Goal: Task Accomplishment & Management: Use online tool/utility

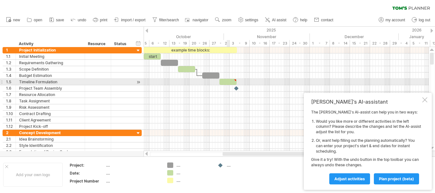
type textarea "**********"
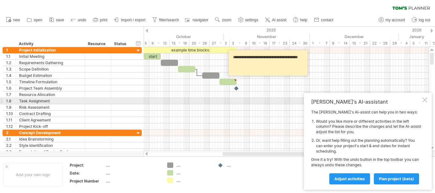
click at [425, 100] on div at bounding box center [424, 99] width 5 height 5
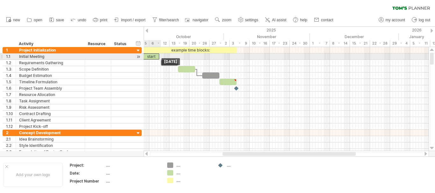
click at [145, 56] on div "start" at bounding box center [150, 56] width 17 height 6
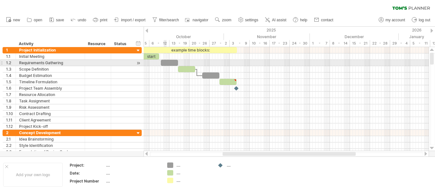
click at [165, 62] on div at bounding box center [169, 63] width 17 height 6
click at [134, 64] on div "**********" at bounding box center [72, 63] width 139 height 6
click at [140, 64] on div at bounding box center [138, 63] width 6 height 7
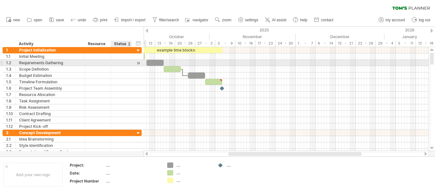
click at [139, 64] on div at bounding box center [138, 63] width 6 height 7
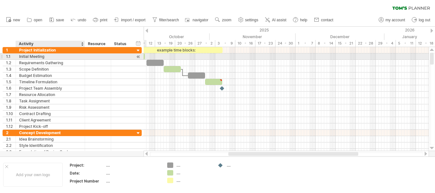
click at [77, 56] on div "Initial Meeting" at bounding box center [50, 56] width 62 height 6
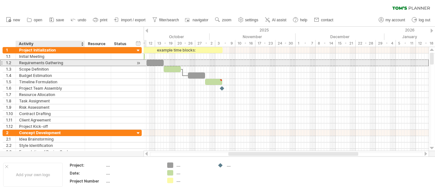
click at [67, 63] on div "Requirements Gathering" at bounding box center [50, 63] width 62 height 6
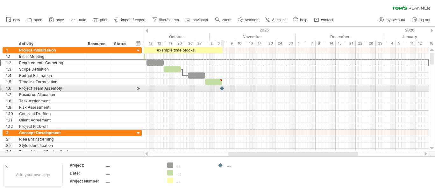
click at [221, 89] on div at bounding box center [222, 88] width 6 height 6
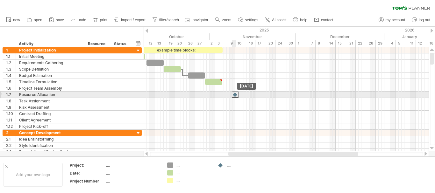
drag, startPoint x: 221, startPoint y: 89, endPoint x: 234, endPoint y: 93, distance: 13.4
click at [234, 93] on div at bounding box center [235, 95] width 7 height 6
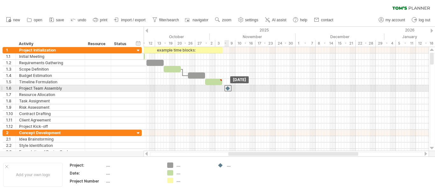
drag, startPoint x: 230, startPoint y: 91, endPoint x: 225, endPoint y: 87, distance: 5.7
click at [225, 87] on div at bounding box center [228, 88] width 6 height 6
drag, startPoint x: 228, startPoint y: 87, endPoint x: 234, endPoint y: 89, distance: 5.6
click at [234, 89] on div at bounding box center [233, 88] width 7 height 6
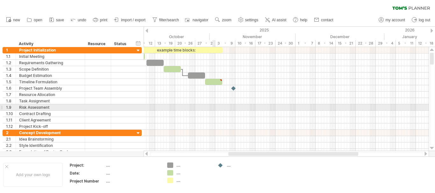
click at [215, 108] on div at bounding box center [285, 107] width 285 height 6
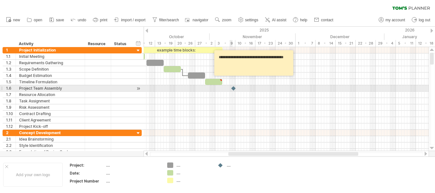
click at [231, 88] on div at bounding box center [233, 88] width 6 height 6
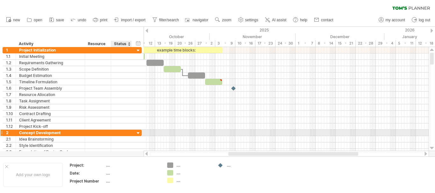
click at [137, 133] on div at bounding box center [138, 133] width 6 height 6
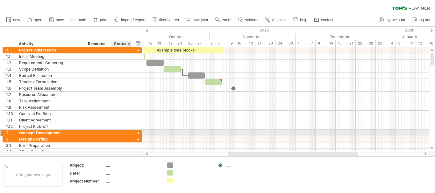
click at [139, 132] on div at bounding box center [138, 133] width 6 height 6
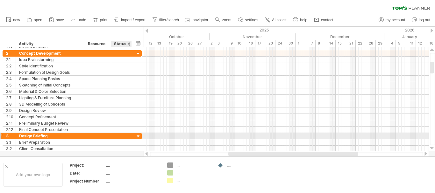
click at [136, 136] on div at bounding box center [138, 137] width 6 height 6
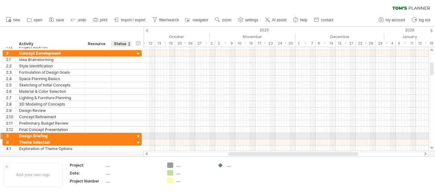
click at [135, 137] on div "**********" at bounding box center [72, 136] width 139 height 6
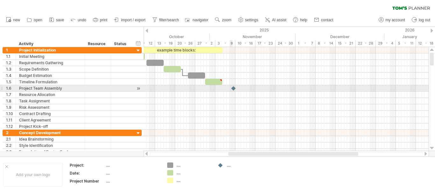
click at [229, 89] on div at bounding box center [285, 88] width 285 height 6
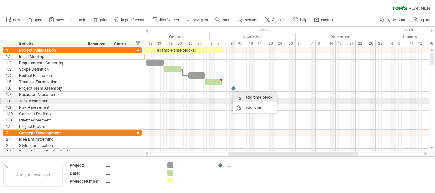
click at [256, 98] on div "add time block" at bounding box center [255, 97] width 44 height 10
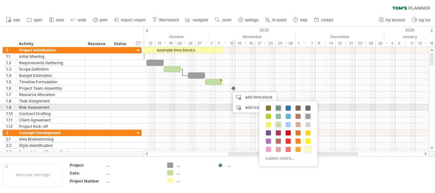
click at [278, 109] on span at bounding box center [278, 108] width 5 height 5
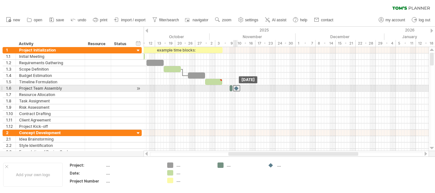
click at [235, 89] on div at bounding box center [236, 88] width 7 height 6
click at [232, 89] on span at bounding box center [232, 88] width 3 height 6
drag, startPoint x: 232, startPoint y: 89, endPoint x: 247, endPoint y: 91, distance: 15.4
click at [247, 91] on span at bounding box center [248, 88] width 3 height 6
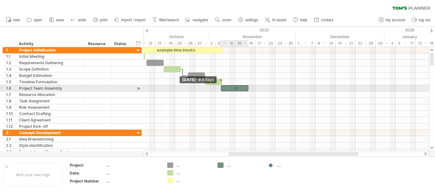
drag, startPoint x: 229, startPoint y: 87, endPoint x: 220, endPoint y: 89, distance: 9.3
click at [220, 89] on span at bounding box center [221, 88] width 3 height 6
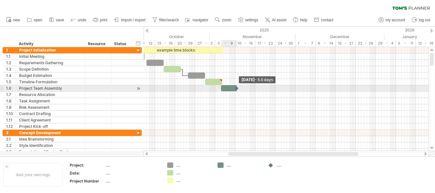
drag, startPoint x: 248, startPoint y: 87, endPoint x: 236, endPoint y: 91, distance: 12.5
click at [236, 91] on div "example time blocks: start [DATE] - 5.5 days [DATE] - 9.5 days" at bounding box center [285, 99] width 285 height 104
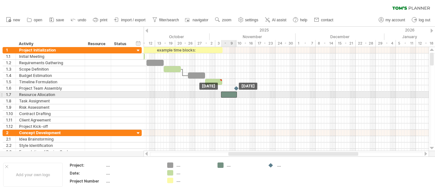
drag, startPoint x: 225, startPoint y: 90, endPoint x: 225, endPoint y: 95, distance: 4.8
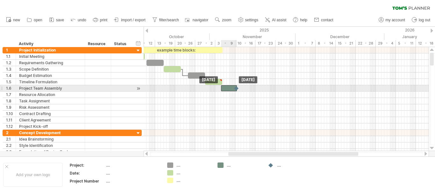
drag, startPoint x: 225, startPoint y: 94, endPoint x: 226, endPoint y: 88, distance: 5.8
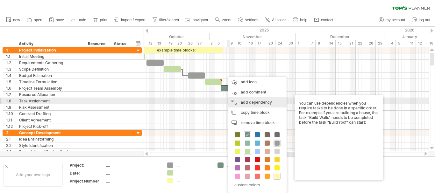
click at [243, 100] on div "add dependency You can use dependencies when you require tasks to be done in a …" at bounding box center [257, 102] width 58 height 10
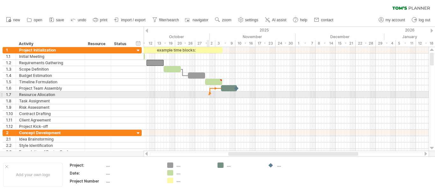
click at [208, 94] on div at bounding box center [208, 95] width 1 height 2
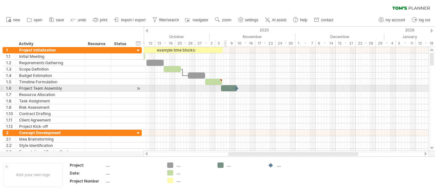
click at [225, 90] on div at bounding box center [229, 88] width 16 height 6
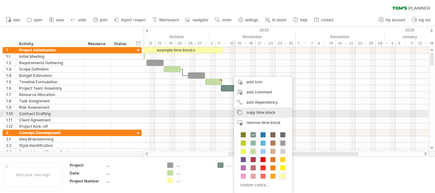
click at [266, 114] on span "copy time block" at bounding box center [260, 112] width 29 height 5
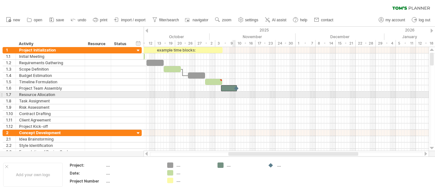
click at [233, 95] on div at bounding box center [285, 95] width 285 height 6
click at [238, 95] on div at bounding box center [285, 95] width 285 height 6
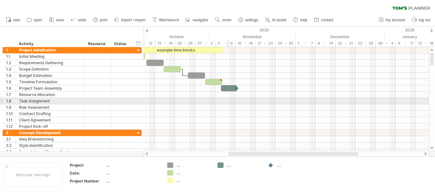
click at [228, 101] on div at bounding box center [285, 101] width 285 height 6
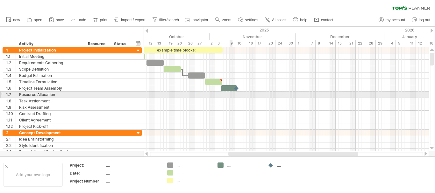
click at [231, 95] on div at bounding box center [285, 95] width 285 height 6
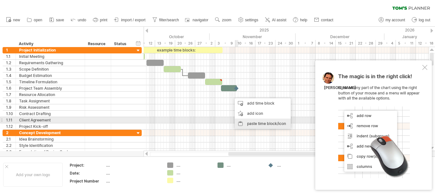
click at [263, 121] on div "paste time block/icon" at bounding box center [262, 124] width 56 height 10
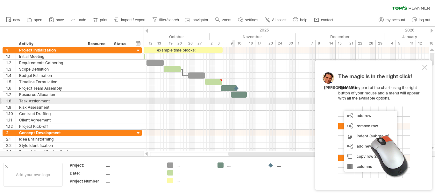
click at [235, 100] on div at bounding box center [285, 101] width 285 height 6
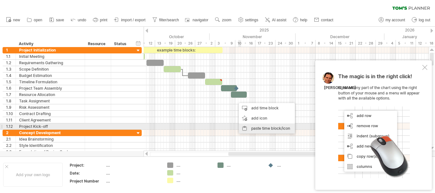
click at [257, 124] on div "paste time block/icon" at bounding box center [267, 128] width 56 height 10
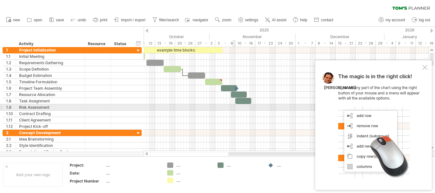
click at [234, 106] on div at bounding box center [285, 107] width 285 height 6
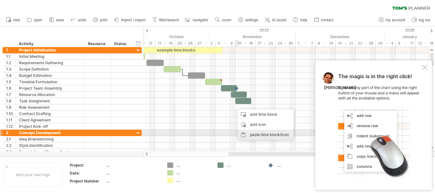
click at [251, 132] on div "paste time block/icon" at bounding box center [265, 135] width 56 height 10
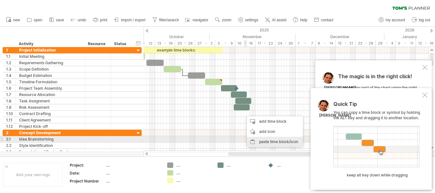
click at [258, 138] on div "paste time block/icon" at bounding box center [275, 142] width 56 height 10
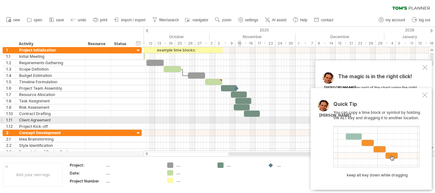
click at [239, 119] on div at bounding box center [285, 120] width 285 height 6
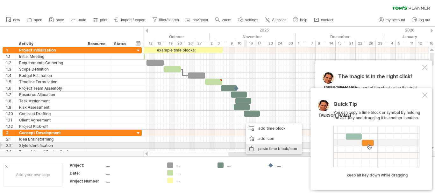
click at [262, 146] on div "paste time block/icon" at bounding box center [274, 149] width 56 height 10
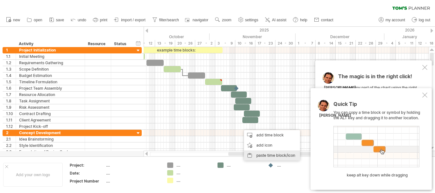
click at [267, 154] on div "paste time block/icon" at bounding box center [272, 155] width 56 height 10
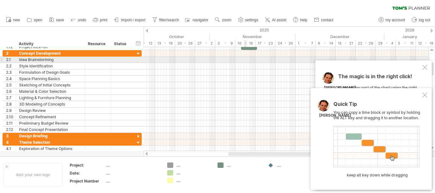
click at [244, 59] on div at bounding box center [285, 60] width 285 height 6
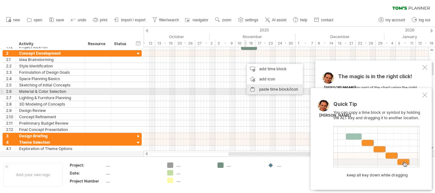
click at [273, 89] on div "paste time block/icon" at bounding box center [275, 89] width 56 height 10
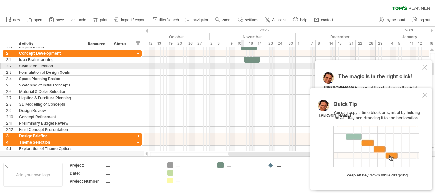
click at [243, 64] on div at bounding box center [285, 66] width 285 height 6
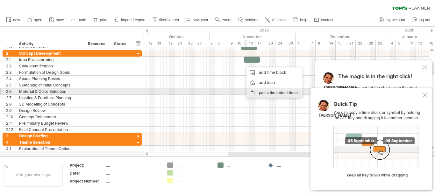
click at [258, 90] on div "paste time block/icon" at bounding box center [274, 93] width 56 height 10
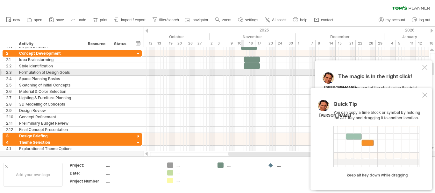
click at [241, 73] on div at bounding box center [285, 72] width 285 height 6
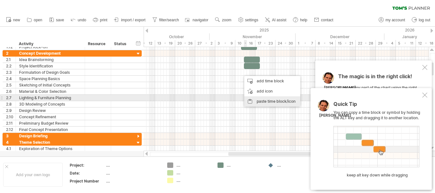
click at [259, 99] on div "paste time block/icon" at bounding box center [272, 101] width 56 height 10
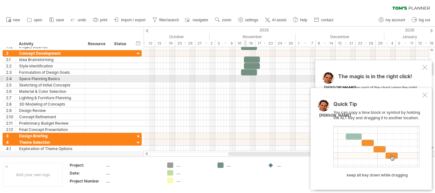
click at [244, 77] on div at bounding box center [285, 79] width 285 height 6
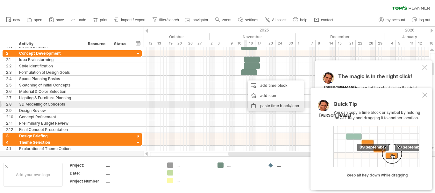
click at [262, 102] on div "paste time block/icon" at bounding box center [276, 106] width 56 height 10
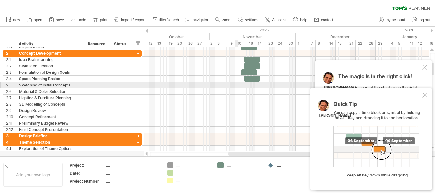
click at [238, 85] on div at bounding box center [285, 85] width 285 height 6
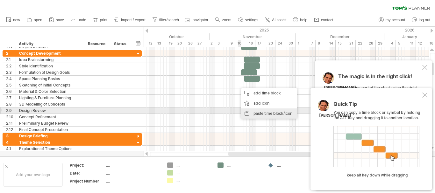
click at [261, 109] on div "paste time block/icon" at bounding box center [269, 113] width 56 height 10
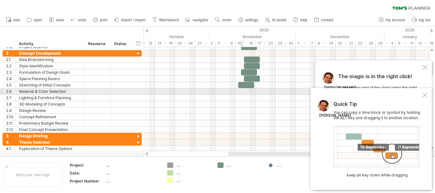
click at [243, 92] on div at bounding box center [285, 91] width 285 height 6
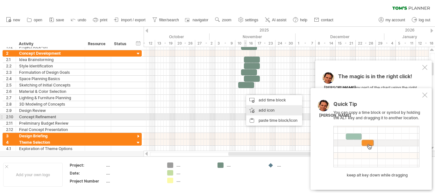
click at [264, 115] on div "add icon" at bounding box center [274, 110] width 56 height 10
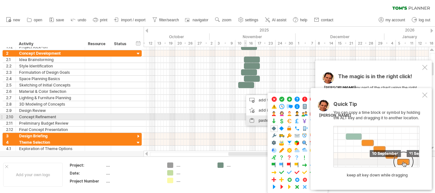
click at [262, 120] on div "paste time block/icon" at bounding box center [274, 120] width 56 height 10
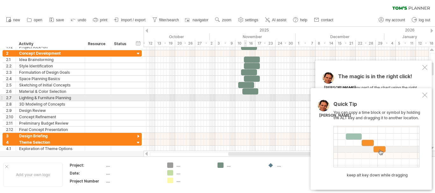
click at [245, 96] on div at bounding box center [285, 98] width 285 height 6
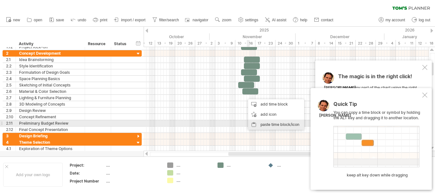
click at [269, 125] on div "paste time block/icon" at bounding box center [276, 125] width 56 height 10
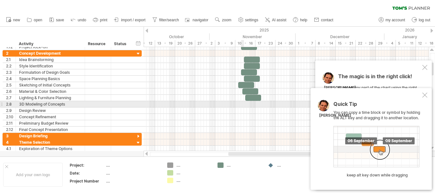
click at [241, 105] on div at bounding box center [285, 104] width 285 height 6
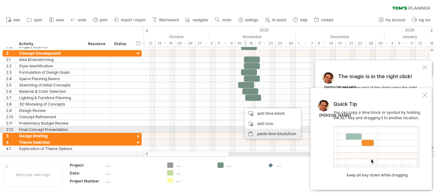
click at [259, 130] on div "paste time block/icon" at bounding box center [273, 134] width 56 height 10
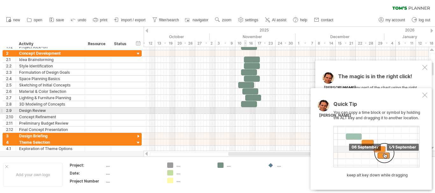
click at [244, 112] on div at bounding box center [285, 111] width 285 height 6
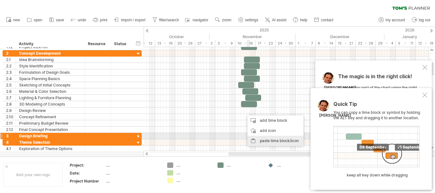
click at [263, 137] on div "paste time block/icon" at bounding box center [275, 141] width 56 height 10
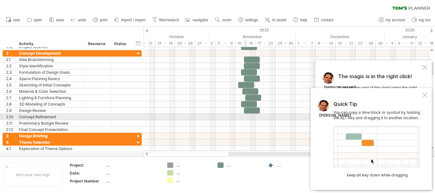
click at [244, 116] on div at bounding box center [285, 117] width 285 height 6
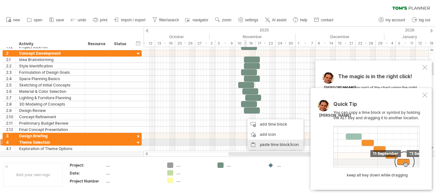
click at [265, 145] on div "paste time block/icon" at bounding box center [275, 145] width 56 height 10
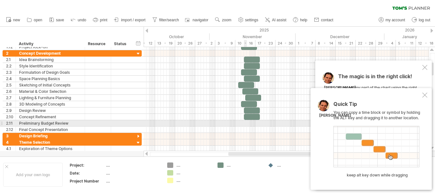
click at [246, 122] on div at bounding box center [285, 123] width 285 height 6
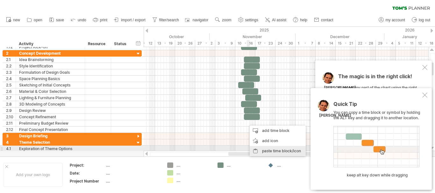
click at [267, 151] on div "paste time block/icon" at bounding box center [277, 151] width 56 height 10
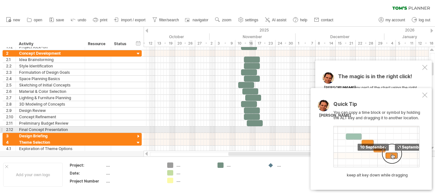
click at [251, 129] on div at bounding box center [285, 130] width 285 height 6
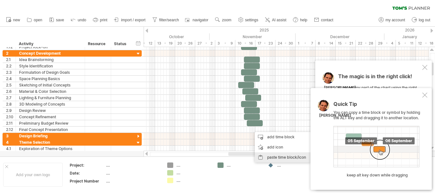
click at [268, 152] on div "paste time block/icon" at bounding box center [283, 157] width 56 height 10
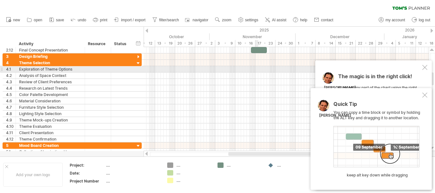
click at [257, 69] on div at bounding box center [285, 69] width 285 height 6
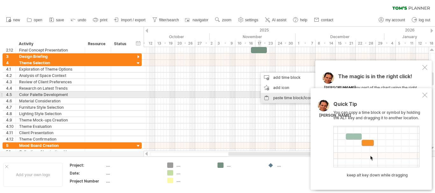
click at [275, 95] on div "paste time block/icon" at bounding box center [289, 98] width 56 height 10
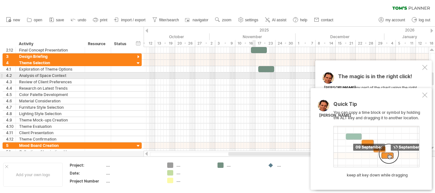
click at [253, 75] on div at bounding box center [285, 76] width 285 height 6
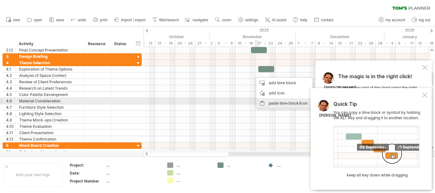
click at [274, 102] on div "paste time block/icon" at bounding box center [284, 103] width 56 height 10
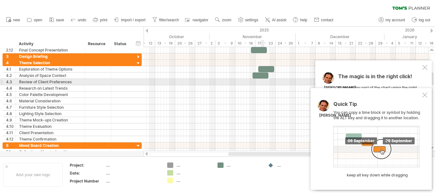
click at [262, 81] on div at bounding box center [285, 82] width 285 height 6
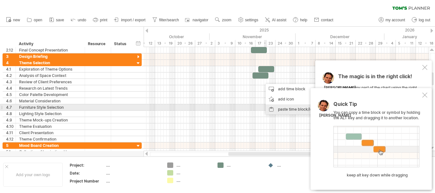
click at [278, 107] on div "paste time block/icon" at bounding box center [293, 109] width 56 height 10
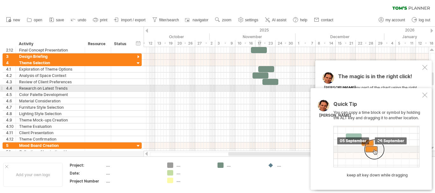
click at [260, 89] on div at bounding box center [285, 88] width 285 height 6
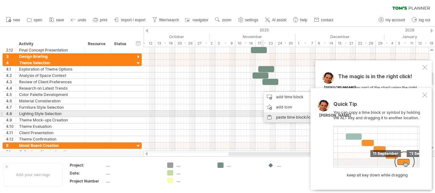
click at [277, 115] on div "paste time block/icon" at bounding box center [291, 117] width 56 height 10
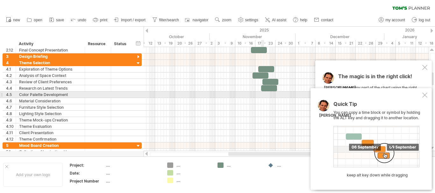
click at [263, 95] on div at bounding box center [285, 95] width 285 height 6
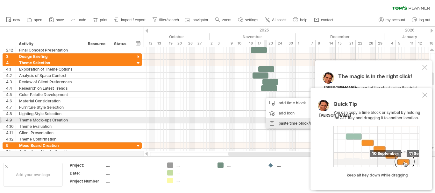
click at [278, 122] on div "paste time block/icon" at bounding box center [294, 123] width 56 height 10
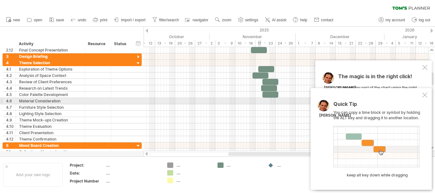
click at [262, 101] on div at bounding box center [285, 101] width 285 height 6
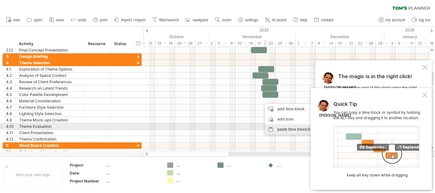
click at [281, 131] on div "paste time block/icon" at bounding box center [293, 129] width 56 height 10
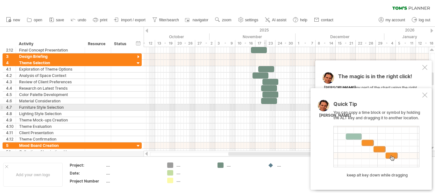
click at [265, 108] on div at bounding box center [285, 107] width 285 height 6
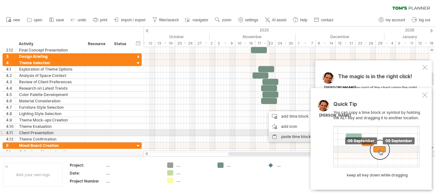
click at [277, 133] on div "paste time block/icon" at bounding box center [297, 137] width 56 height 10
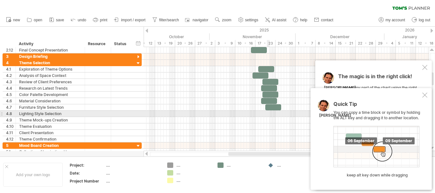
click at [267, 114] on div at bounding box center [285, 114] width 285 height 6
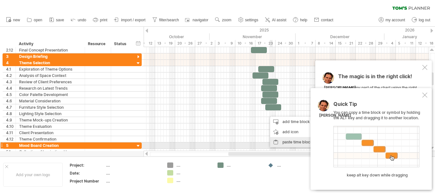
click at [283, 145] on div "paste time block/icon" at bounding box center [298, 142] width 56 height 10
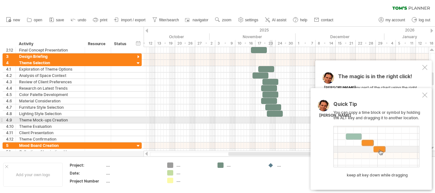
click at [271, 122] on div at bounding box center [285, 120] width 285 height 6
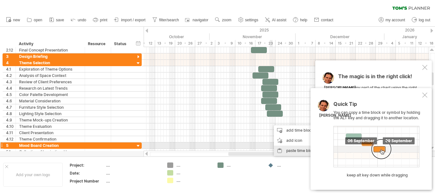
click at [287, 148] on div "paste time block/icon" at bounding box center [302, 151] width 56 height 10
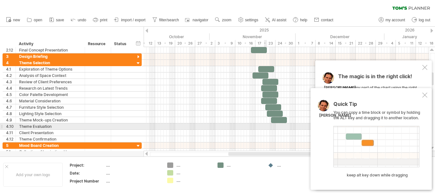
click at [265, 125] on div at bounding box center [285, 126] width 285 height 6
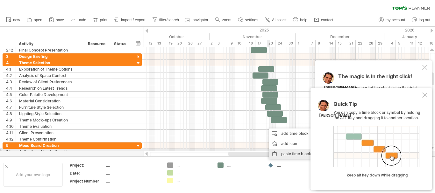
click at [283, 150] on div "paste time block/icon" at bounding box center [297, 154] width 56 height 10
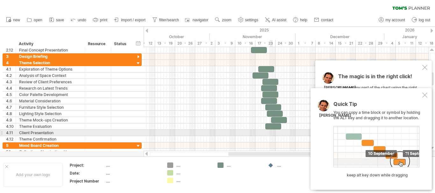
click at [272, 135] on div at bounding box center [285, 133] width 285 height 6
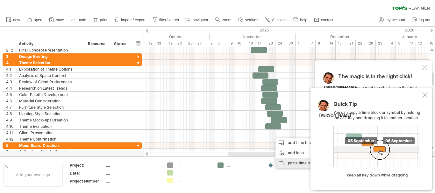
click at [284, 159] on div "paste time block/icon" at bounding box center [303, 163] width 56 height 10
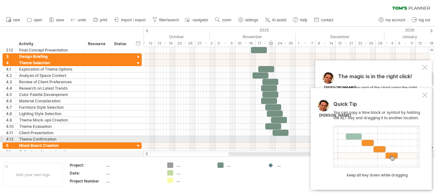
click at [272, 139] on div at bounding box center [285, 139] width 285 height 6
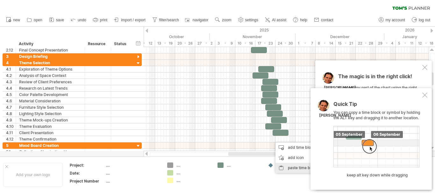
click at [291, 168] on div "paste time block/icon" at bounding box center [303, 168] width 56 height 10
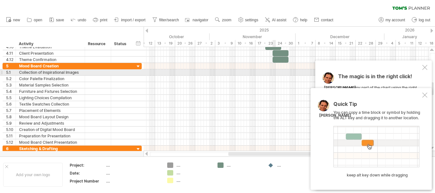
click at [274, 72] on div at bounding box center [285, 72] width 285 height 6
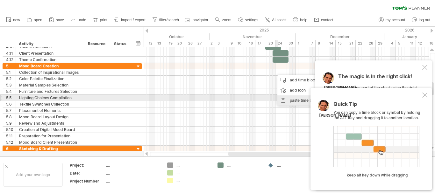
click at [289, 100] on div "paste time block/icon" at bounding box center [305, 100] width 56 height 10
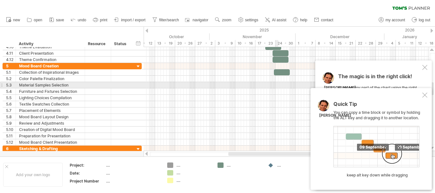
click at [278, 83] on div at bounding box center [285, 85] width 285 height 6
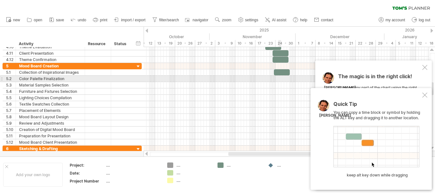
click at [279, 79] on div at bounding box center [285, 79] width 285 height 6
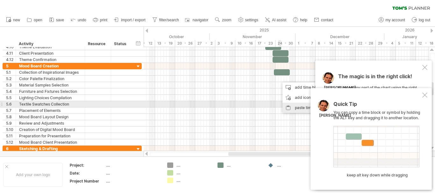
click at [296, 107] on div "paste time block/icon" at bounding box center [310, 108] width 56 height 10
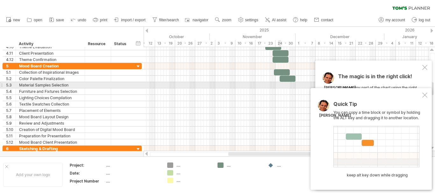
click at [279, 87] on div at bounding box center [285, 85] width 285 height 6
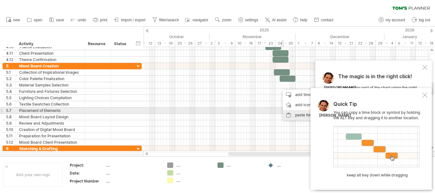
click at [291, 112] on div "paste time block/icon" at bounding box center [311, 115] width 56 height 10
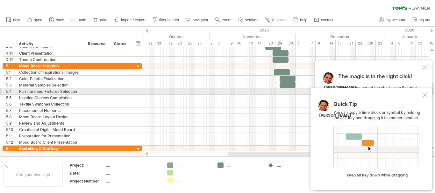
click at [279, 92] on div at bounding box center [285, 91] width 285 height 6
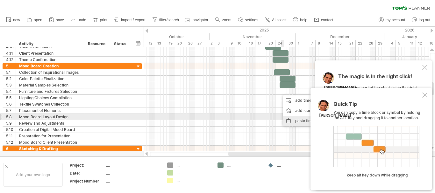
click at [293, 117] on div "paste time block/icon" at bounding box center [311, 121] width 56 height 10
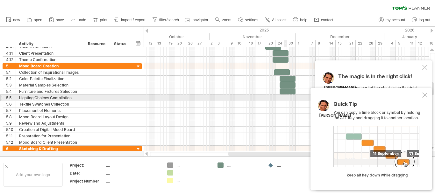
click at [285, 98] on div at bounding box center [285, 98] width 285 height 6
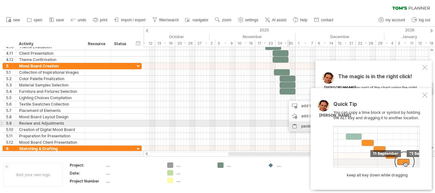
click at [300, 125] on div "paste time block/icon" at bounding box center [317, 126] width 56 height 10
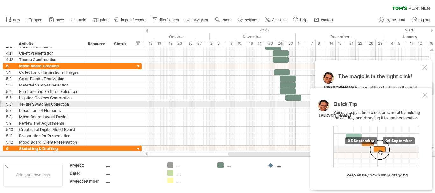
click at [282, 102] on div at bounding box center [285, 104] width 285 height 6
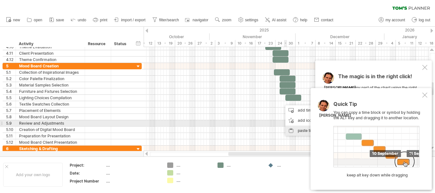
click at [297, 126] on div "paste time block/icon" at bounding box center [313, 131] width 56 height 10
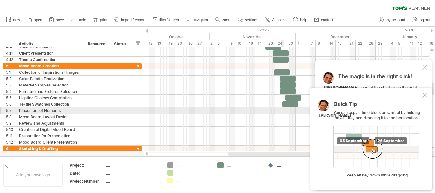
click at [281, 112] on div at bounding box center [285, 111] width 285 height 6
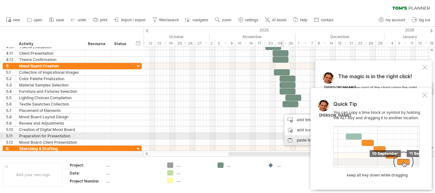
click at [295, 138] on div "paste time block/icon" at bounding box center [312, 140] width 56 height 10
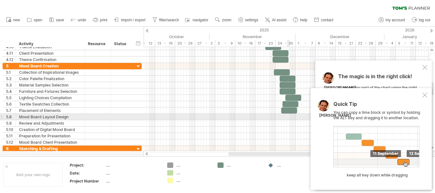
click at [286, 115] on div at bounding box center [285, 117] width 285 height 6
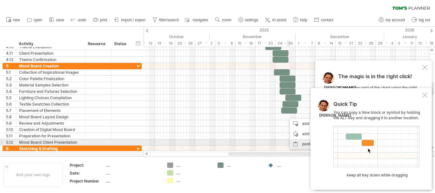
click at [294, 141] on div "paste time block/icon" at bounding box center [318, 144] width 56 height 10
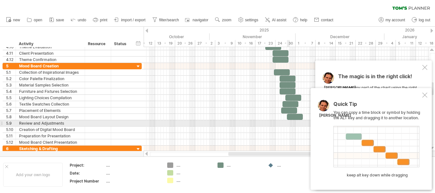
click at [288, 123] on div at bounding box center [285, 123] width 285 height 6
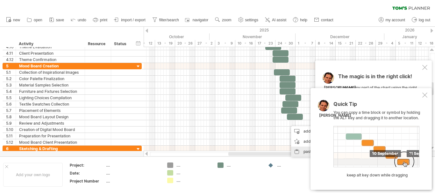
click at [301, 153] on div "paste time block/icon" at bounding box center [319, 152] width 56 height 10
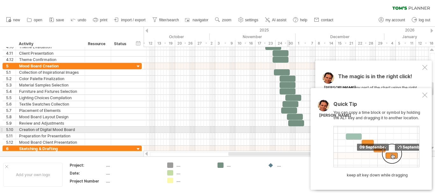
click at [287, 130] on div at bounding box center [285, 130] width 285 height 6
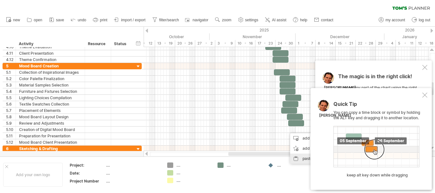
click at [296, 155] on div "paste time block/icon" at bounding box center [318, 159] width 56 height 10
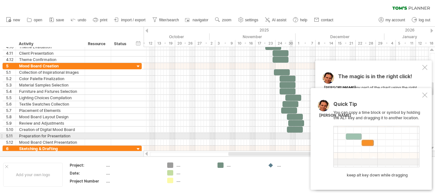
click at [290, 134] on div at bounding box center [285, 136] width 285 height 6
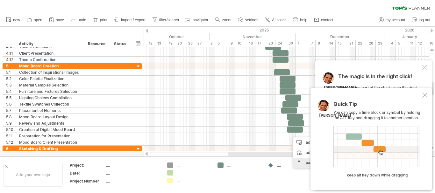
click at [303, 162] on div "paste time block/icon" at bounding box center [321, 163] width 56 height 10
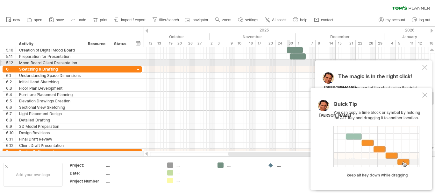
click at [287, 64] on div at bounding box center [285, 63] width 285 height 6
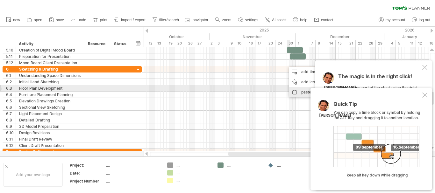
click at [297, 88] on div "paste time block/icon" at bounding box center [317, 92] width 56 height 10
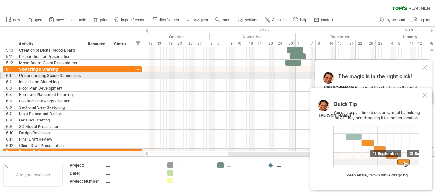
click at [293, 78] on div at bounding box center [285, 76] width 285 height 6
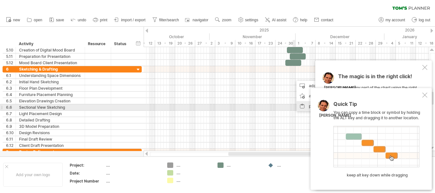
click at [304, 106] on div "paste time block/icon" at bounding box center [324, 106] width 56 height 10
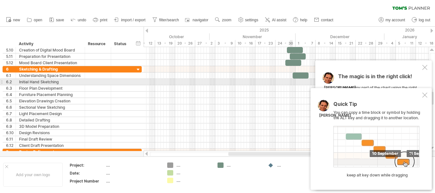
click at [291, 83] on div at bounding box center [285, 82] width 285 height 6
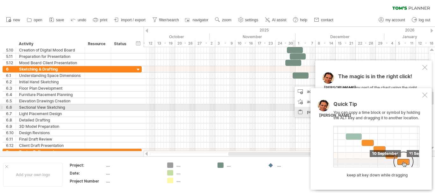
click at [302, 109] on div "paste time block/icon" at bounding box center [322, 112] width 56 height 10
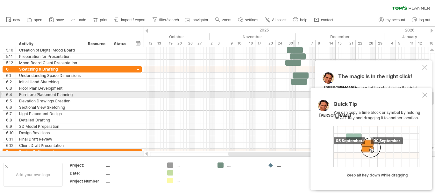
click at [422, 94] on div at bounding box center [424, 95] width 5 height 5
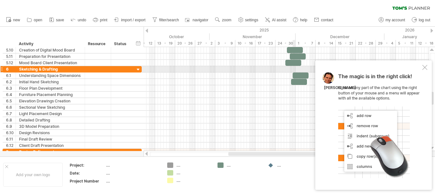
click at [427, 67] on div "The magic is in the right click! Click on any part of the chart using the right…" at bounding box center [373, 124] width 116 height 129
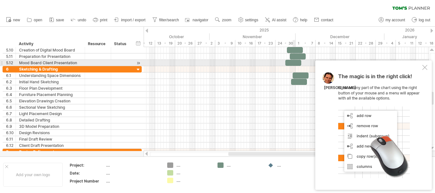
click at [425, 66] on div at bounding box center [424, 67] width 5 height 5
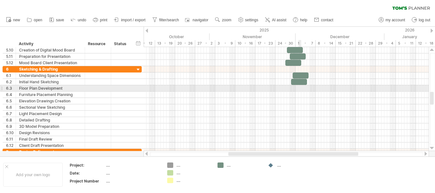
click at [300, 87] on div at bounding box center [285, 88] width 285 height 6
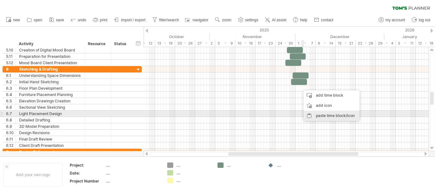
click at [323, 116] on div "paste time block/icon" at bounding box center [331, 116] width 56 height 10
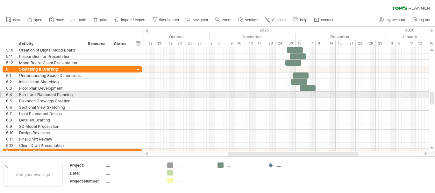
click at [299, 94] on div at bounding box center [285, 95] width 285 height 6
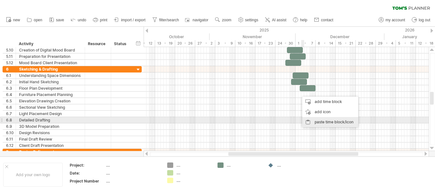
click at [310, 122] on div "paste time block/icon" at bounding box center [330, 122] width 56 height 10
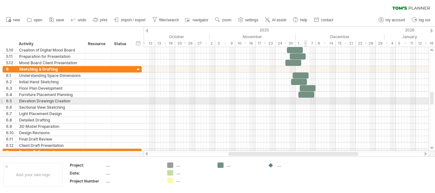
click at [304, 101] on div at bounding box center [285, 101] width 285 height 6
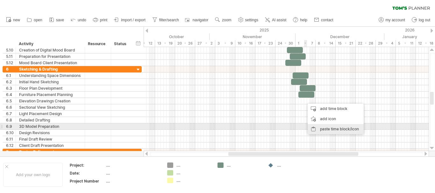
click at [318, 129] on div "paste time block/icon" at bounding box center [335, 129] width 56 height 10
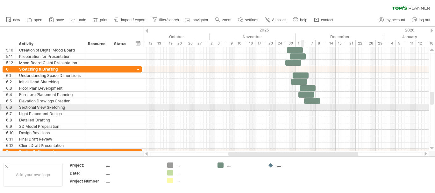
click at [302, 108] on div at bounding box center [285, 107] width 285 height 6
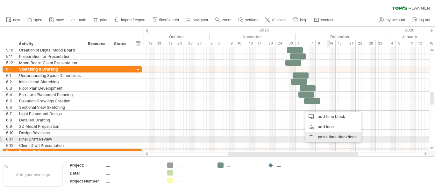
click at [328, 139] on div "paste time block/icon" at bounding box center [333, 137] width 56 height 10
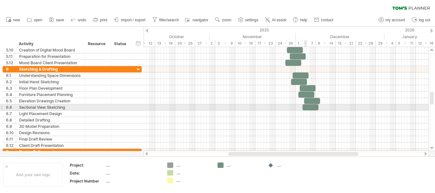
click at [305, 110] on div at bounding box center [285, 107] width 285 height 6
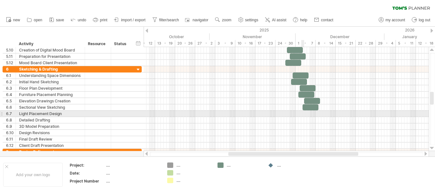
click at [303, 113] on div at bounding box center [285, 114] width 285 height 6
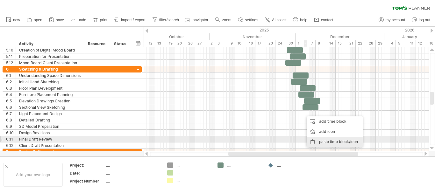
click at [327, 142] on div "paste time block/icon" at bounding box center [334, 142] width 56 height 10
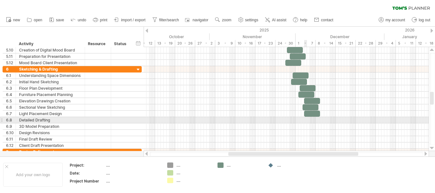
click at [305, 122] on div at bounding box center [285, 120] width 285 height 6
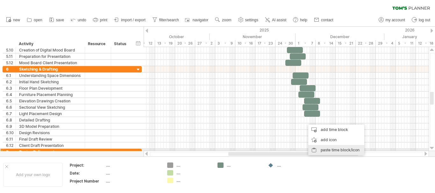
click at [331, 150] on div "paste time block/icon" at bounding box center [336, 150] width 56 height 10
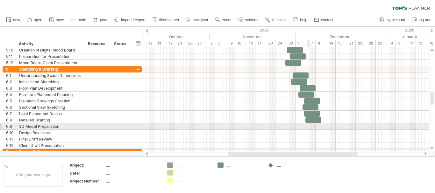
click at [309, 125] on div at bounding box center [285, 126] width 285 height 6
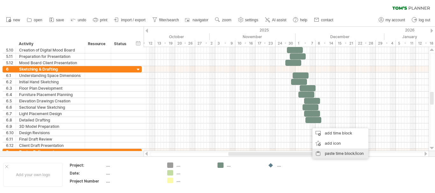
click at [335, 151] on div "paste time block/icon" at bounding box center [340, 154] width 56 height 10
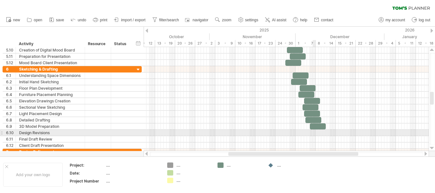
click at [313, 130] on div at bounding box center [285, 133] width 285 height 6
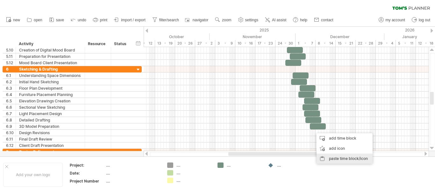
click at [339, 160] on div "paste time block/icon" at bounding box center [344, 159] width 56 height 10
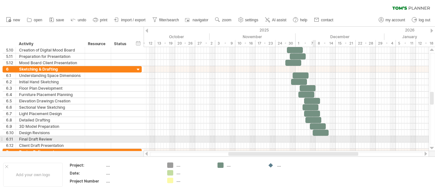
click at [313, 140] on div at bounding box center [285, 139] width 285 height 6
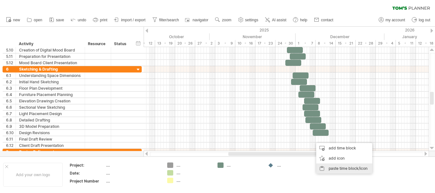
click at [341, 168] on div "paste time block/icon" at bounding box center [344, 169] width 56 height 10
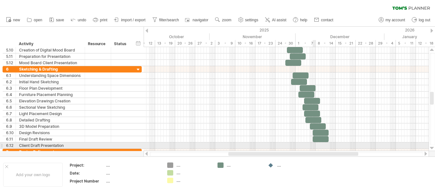
click at [315, 144] on div at bounding box center [285, 146] width 285 height 6
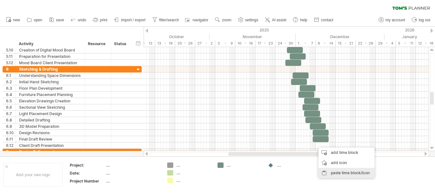
click at [343, 173] on div "paste time block/icon" at bounding box center [346, 173] width 56 height 10
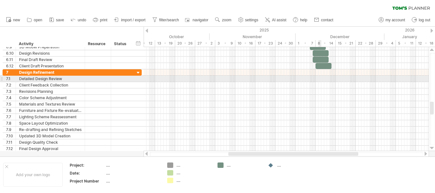
click at [319, 79] on div at bounding box center [285, 79] width 285 height 6
click at [322, 81] on div at bounding box center [285, 79] width 285 height 6
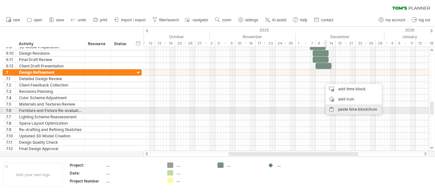
click at [344, 108] on div "paste time block/icon" at bounding box center [353, 109] width 56 height 10
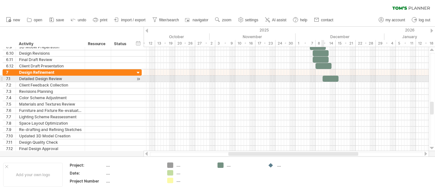
click at [321, 82] on div at bounding box center [285, 79] width 285 height 6
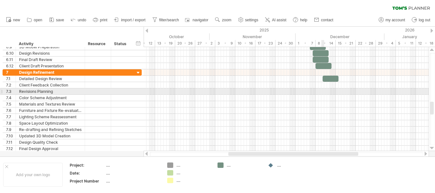
click at [322, 89] on div at bounding box center [285, 91] width 285 height 6
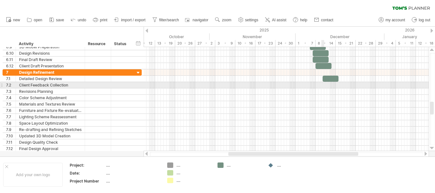
click at [322, 83] on div at bounding box center [285, 85] width 285 height 6
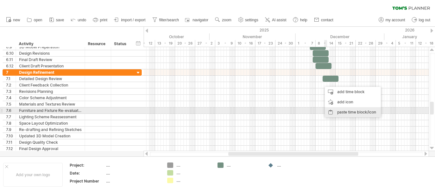
click at [338, 112] on div "paste time block/icon" at bounding box center [353, 112] width 56 height 10
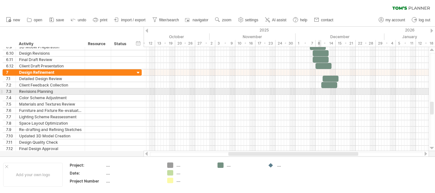
click at [319, 89] on div at bounding box center [285, 91] width 285 height 6
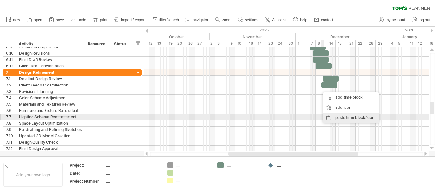
click at [338, 114] on div "paste time block/icon" at bounding box center [351, 118] width 56 height 10
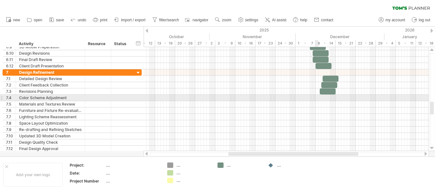
click at [317, 99] on div at bounding box center [285, 98] width 285 height 6
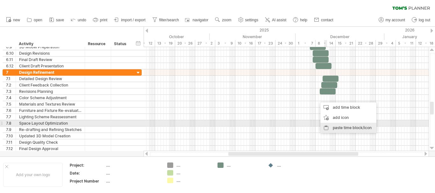
click at [336, 126] on div "paste time block/icon" at bounding box center [348, 128] width 56 height 10
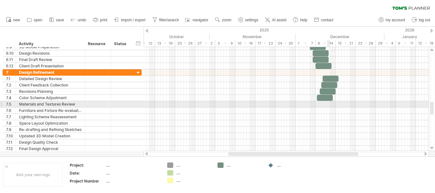
click at [328, 103] on div at bounding box center [285, 104] width 285 height 6
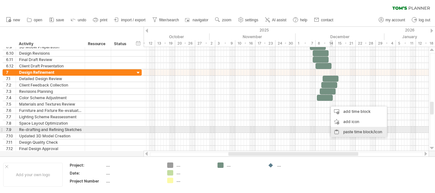
click at [342, 131] on div "paste time block/icon" at bounding box center [359, 132] width 56 height 10
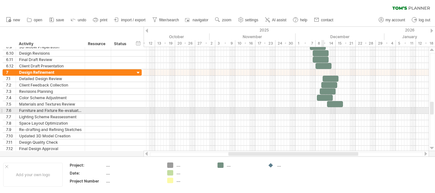
click at [322, 110] on div at bounding box center [285, 111] width 285 height 6
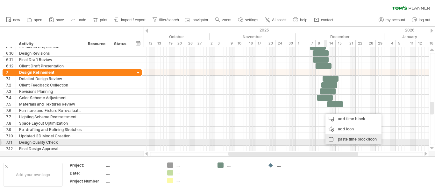
click at [345, 140] on div "paste time block/icon" at bounding box center [353, 139] width 56 height 10
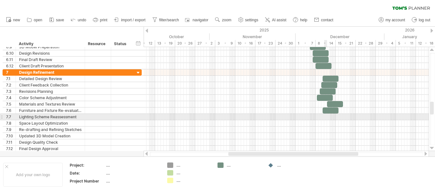
click at [324, 118] on div at bounding box center [285, 117] width 285 height 6
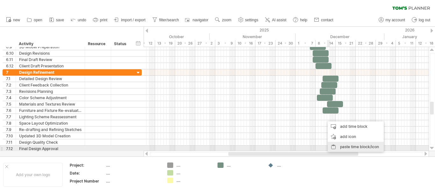
click at [342, 147] on div "paste time block/icon" at bounding box center [355, 147] width 56 height 10
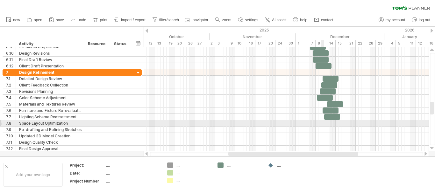
click at [322, 126] on div at bounding box center [285, 123] width 285 height 6
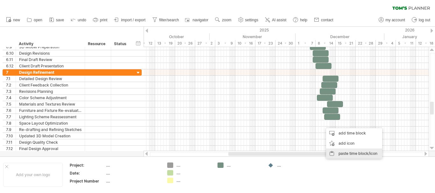
click at [334, 152] on div "paste time block/icon" at bounding box center [354, 154] width 56 height 10
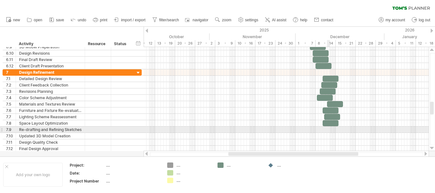
click at [329, 129] on div at bounding box center [285, 130] width 285 height 6
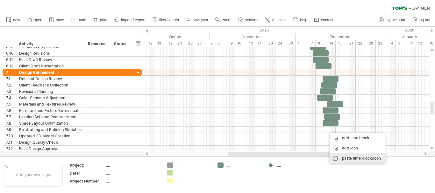
click at [343, 156] on div "paste time block/icon" at bounding box center [357, 158] width 56 height 10
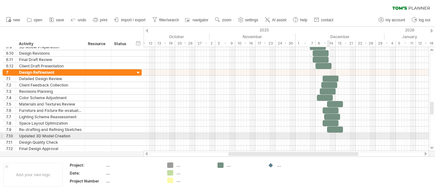
click at [327, 136] on div at bounding box center [285, 136] width 285 height 6
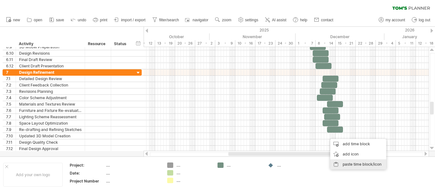
click at [347, 165] on div "paste time block/icon" at bounding box center [358, 164] width 56 height 10
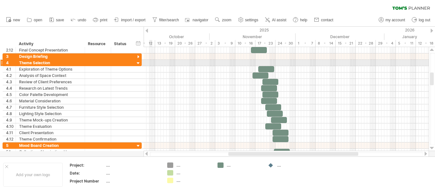
click at [1, 62] on div at bounding box center [1, 62] width 3 height 7
click at [2, 63] on div at bounding box center [1, 62] width 3 height 7
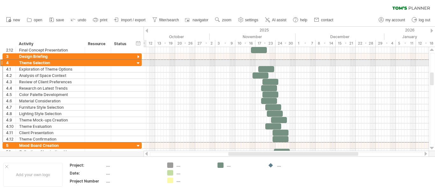
click at [2, 62] on div at bounding box center [1, 62] width 3 height 7
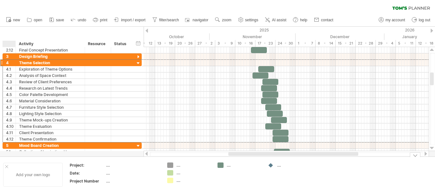
click at [7, 167] on div at bounding box center [6, 166] width 3 height 3
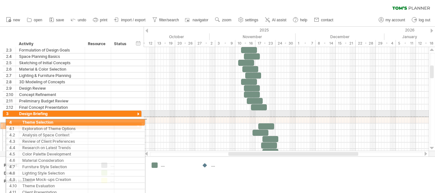
drag, startPoint x: 1, startPoint y: 62, endPoint x: 3, endPoint y: 121, distance: 59.2
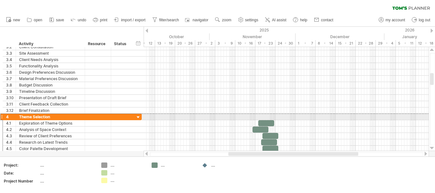
click at [2, 117] on div at bounding box center [1, 117] width 3 height 7
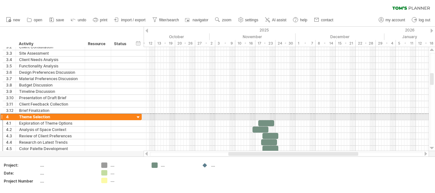
click at [2, 117] on div at bounding box center [1, 117] width 3 height 7
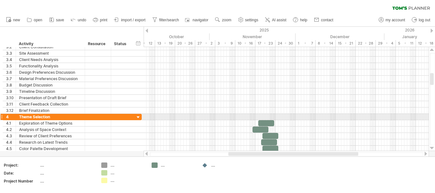
click at [2, 118] on div at bounding box center [1, 117] width 3 height 7
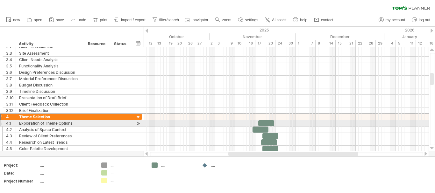
click at [2, 123] on div at bounding box center [1, 123] width 3 height 7
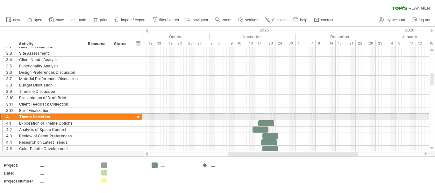
click at [2, 117] on div at bounding box center [1, 117] width 3 height 7
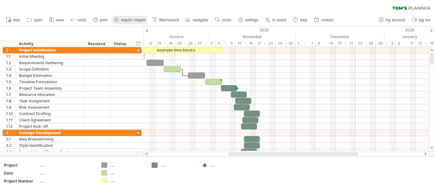
click at [133, 18] on span "import / export" at bounding box center [133, 20] width 24 height 4
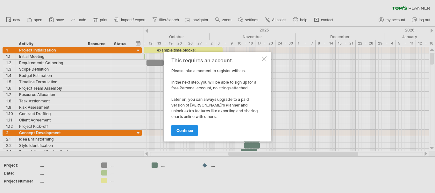
click at [196, 129] on link "continue" at bounding box center [184, 130] width 27 height 11
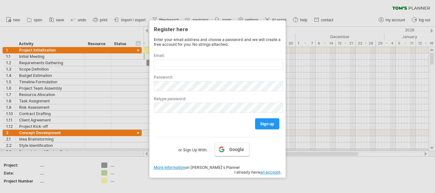
click at [230, 150] on span "Google" at bounding box center [236, 149] width 15 height 5
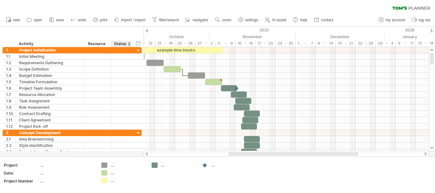
click at [134, 19] on span "import / export" at bounding box center [133, 20] width 24 height 4
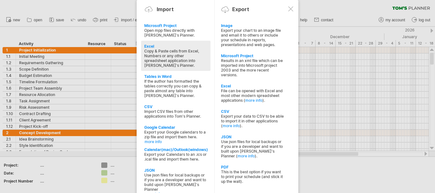
click at [175, 49] on div "Copy & Paste cells from Excel, Numbers or any other spreadsheet application int…" at bounding box center [175, 58] width 63 height 19
type textarea "**********"
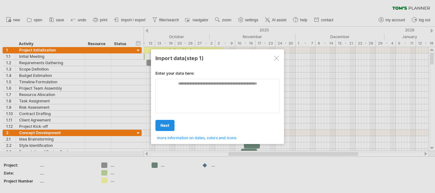
click at [167, 126] on span "next" at bounding box center [164, 125] width 9 height 5
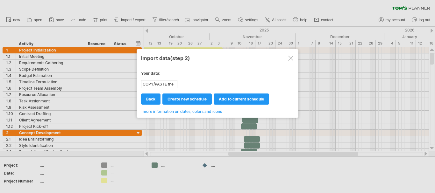
click at [226, 98] on span "add to current schedule" at bounding box center [241, 99] width 45 height 5
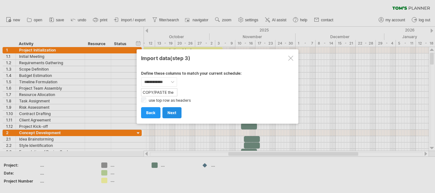
click at [174, 110] on link "next" at bounding box center [171, 112] width 19 height 11
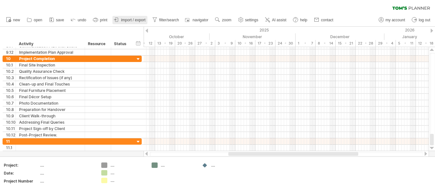
click at [138, 21] on span "import / export" at bounding box center [133, 20] width 24 height 4
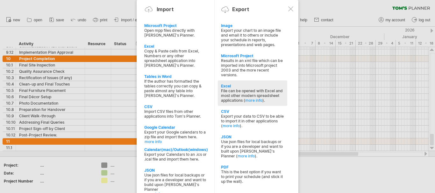
click at [250, 93] on div "File can be opened with Excel and most other modern spreadsheet applications ( …" at bounding box center [252, 95] width 63 height 14
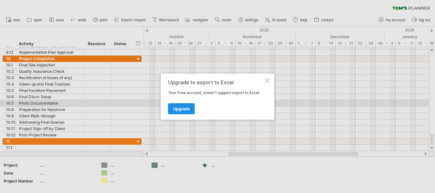
click at [184, 106] on link "Upgrade" at bounding box center [181, 108] width 27 height 11
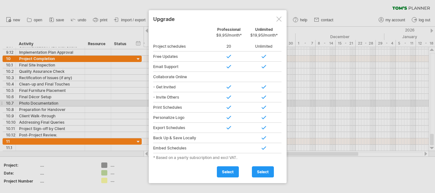
click at [280, 19] on div at bounding box center [278, 19] width 5 height 5
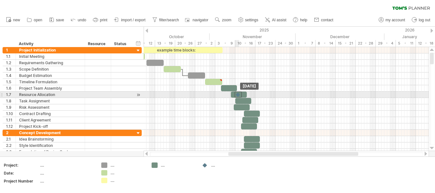
drag, startPoint x: 237, startPoint y: 88, endPoint x: 238, endPoint y: 96, distance: 8.4
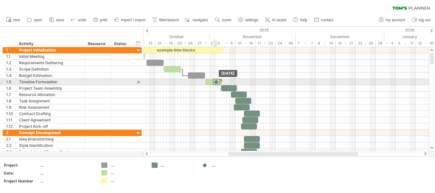
drag, startPoint x: 237, startPoint y: 93, endPoint x: 216, endPoint y: 80, distance: 24.6
click at [220, 80] on div at bounding box center [220, 80] width 3 height 3
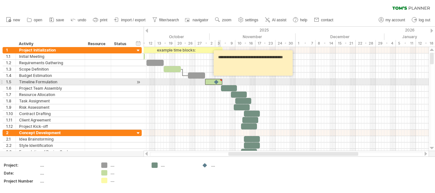
click at [220, 80] on div at bounding box center [220, 80] width 3 height 3
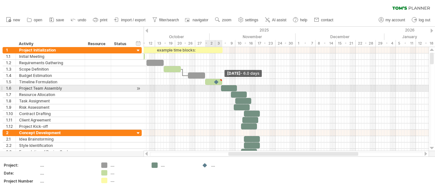
click at [175, 86] on div "example time blocks: start" at bounding box center [175, 88] width 0 height 83
click at [225, 87] on div at bounding box center [229, 88] width 16 height 6
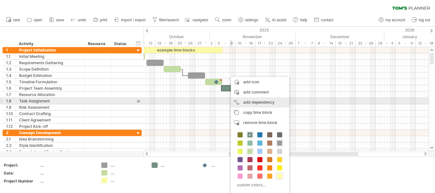
click at [250, 100] on div "add dependency You can use dependencies when you require tasks to be done in a …" at bounding box center [260, 102] width 58 height 10
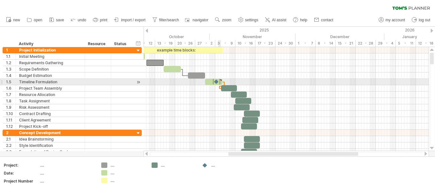
click at [219, 82] on div at bounding box center [216, 82] width 7 height 6
click at [222, 81] on span at bounding box center [222, 82] width 3 height 6
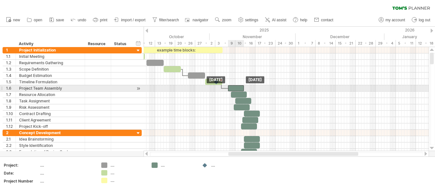
drag, startPoint x: 226, startPoint y: 87, endPoint x: 234, endPoint y: 87, distance: 7.3
click at [234, 87] on div at bounding box center [236, 88] width 16 height 6
click at [236, 87] on div at bounding box center [236, 88] width 16 height 6
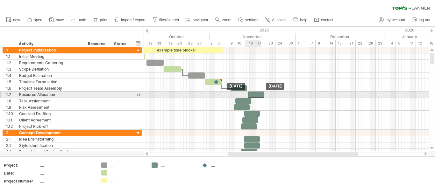
drag, startPoint x: 241, startPoint y: 93, endPoint x: 260, endPoint y: 96, distance: 19.3
click at [260, 96] on div at bounding box center [256, 95] width 16 height 6
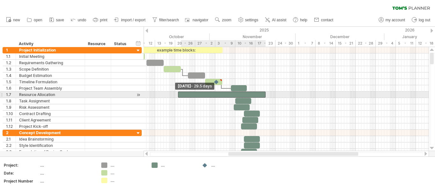
drag, startPoint x: 250, startPoint y: 95, endPoint x: 178, endPoint y: 95, distance: 71.9
click at [178, 95] on span at bounding box center [178, 95] width 3 height 6
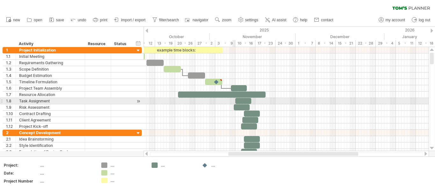
click at [234, 100] on span at bounding box center [235, 101] width 3 height 6
drag, startPoint x: 239, startPoint y: 102, endPoint x: 230, endPoint y: 102, distance: 8.9
click at [235, 102] on div at bounding box center [243, 101] width 16 height 6
drag, startPoint x: 241, startPoint y: 101, endPoint x: 251, endPoint y: 101, distance: 10.2
click at [251, 101] on span at bounding box center [252, 101] width 3 height 6
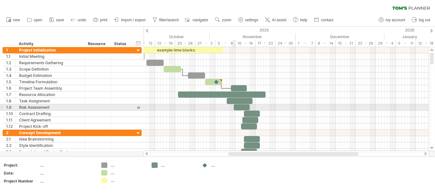
click at [238, 109] on div at bounding box center [242, 107] width 16 height 6
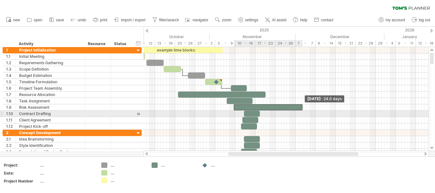
drag, startPoint x: 248, startPoint y: 107, endPoint x: 302, endPoint y: 114, distance: 53.6
click at [302, 114] on div "example time blocks: start [DATE] - 24.0 days [DATE]" at bounding box center [285, 99] width 285 height 104
click at [255, 112] on div at bounding box center [252, 114] width 16 height 6
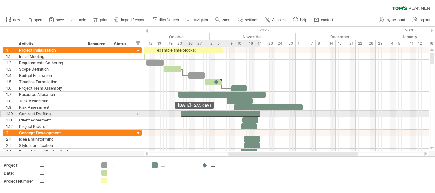
drag, startPoint x: 242, startPoint y: 112, endPoint x: 179, endPoint y: 112, distance: 63.3
click at [179, 112] on div "example time blocks: start [DATE] [DATE] - 27.5 days" at bounding box center [285, 99] width 285 height 104
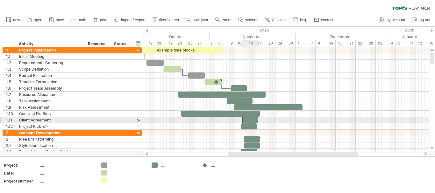
drag, startPoint x: 253, startPoint y: 121, endPoint x: 261, endPoint y: 119, distance: 8.2
click at [253, 121] on div at bounding box center [250, 120] width 16 height 6
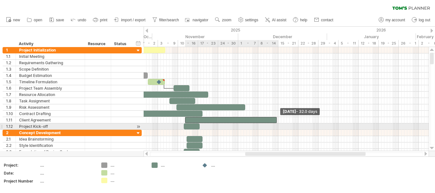
drag, startPoint x: 263, startPoint y: 121, endPoint x: 277, endPoint y: 124, distance: 14.7
click at [277, 124] on div "example time blocks: start [DATE] - 32.0 days [DATE]" at bounding box center [285, 99] width 285 height 104
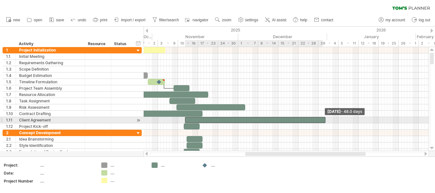
drag, startPoint x: 276, startPoint y: 120, endPoint x: 331, endPoint y: 121, distance: 54.1
click at [326, 121] on span at bounding box center [325, 120] width 3 height 6
